Goal: Task Accomplishment & Management: Use online tool/utility

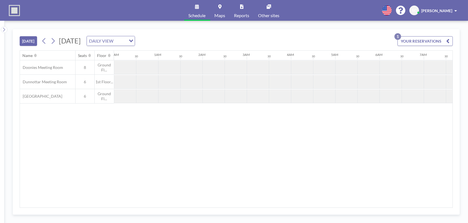
scroll to position [0, 620]
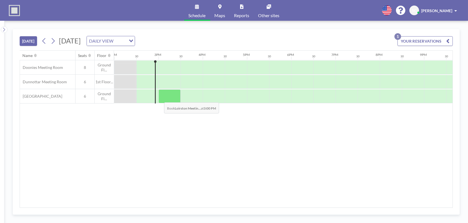
click at [160, 98] on div at bounding box center [170, 96] width 22 height 14
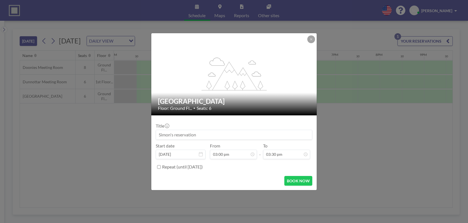
click at [160, 98] on h2 "[GEOGRAPHIC_DATA]" at bounding box center [234, 101] width 153 height 8
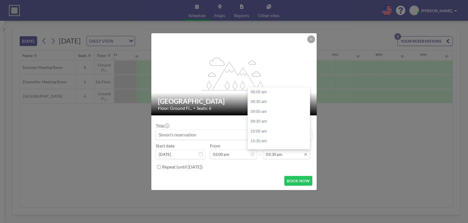
scroll to position [147, 0]
click at [271, 103] on div "04:00 pm" at bounding box center [280, 102] width 65 height 10
type input "04:00 pm"
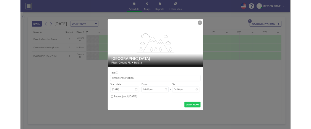
scroll to position [158, 0]
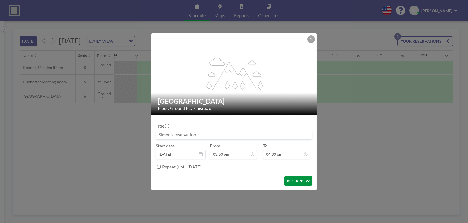
click at [293, 181] on button "BOOK NOW" at bounding box center [299, 181] width 28 height 10
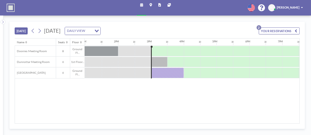
scroll to position [0, 426]
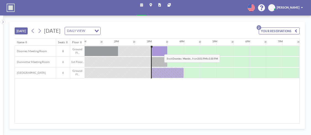
click at [160, 50] on div at bounding box center [160, 51] width 16 height 10
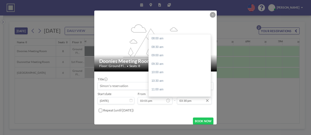
scroll to position [127, 0]
click at [172, 46] on div "04:00 pm" at bounding box center [181, 47] width 65 height 9
type input "04:00 pm"
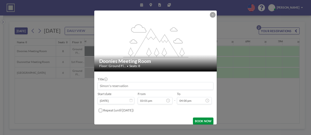
scroll to position [0, 0]
click at [197, 121] on button "BOOK NOW" at bounding box center [203, 120] width 21 height 7
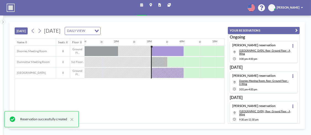
scroll to position [1, 0]
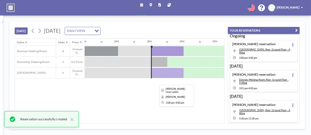
click at [176, 73] on div at bounding box center [167, 73] width 33 height 10
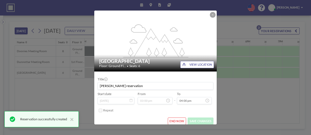
scroll to position [135, 0]
click at [175, 120] on button "END NOW" at bounding box center [177, 120] width 18 height 7
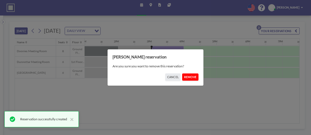
click at [188, 77] on button "REMOVE" at bounding box center [190, 76] width 16 height 7
